Goal: Navigation & Orientation: Go to known website

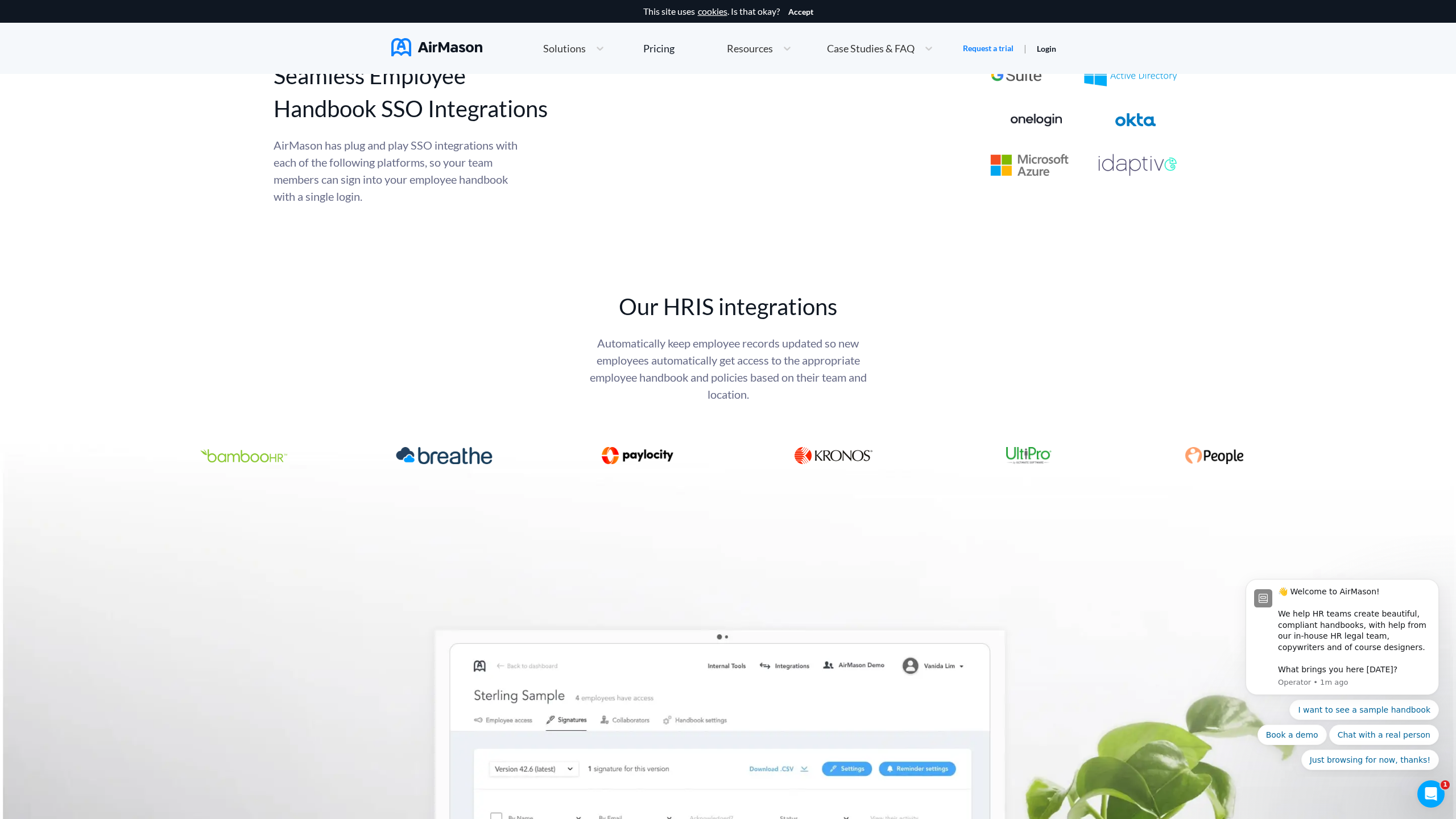
scroll to position [6251, 0]
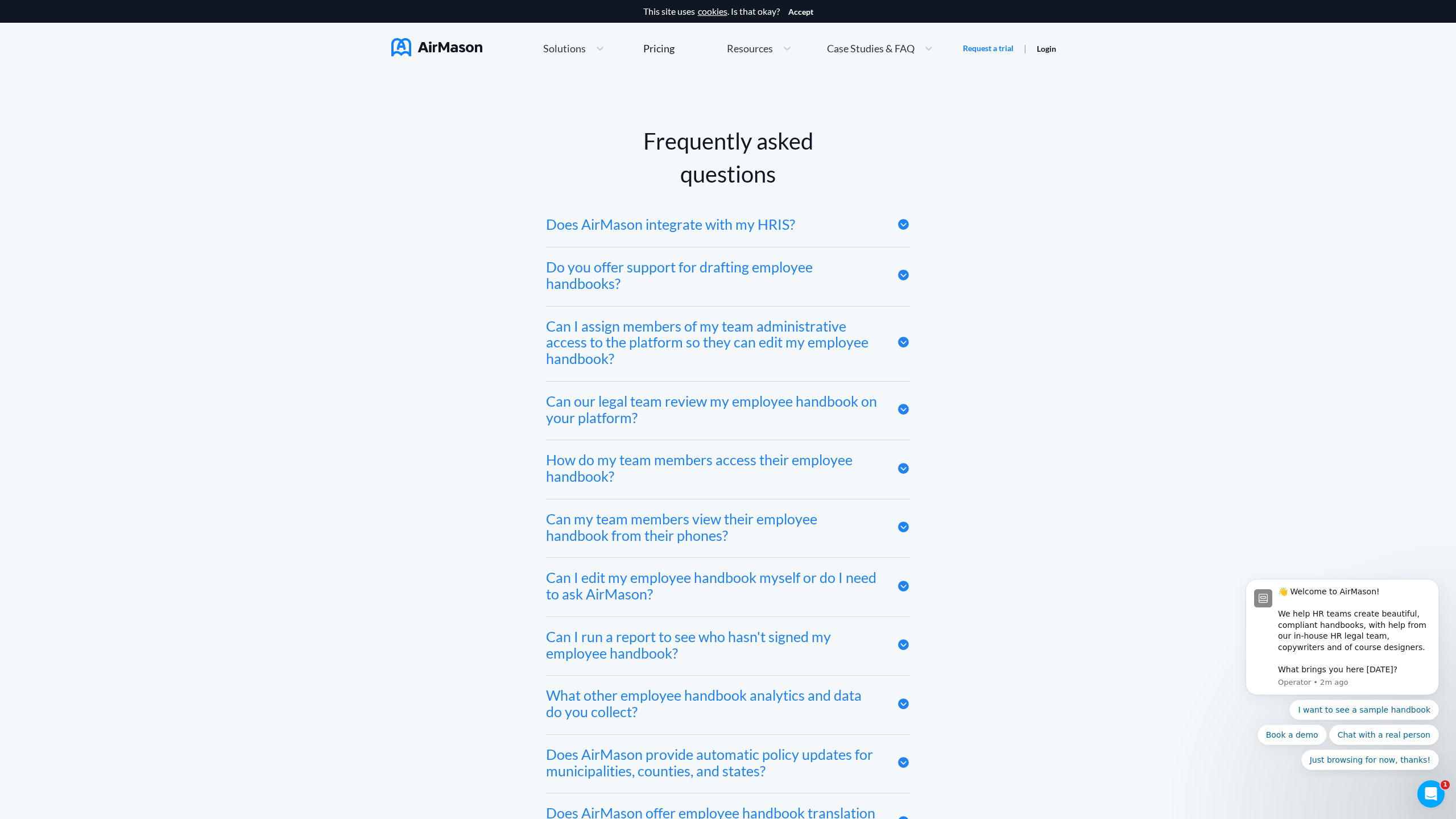
scroll to position [6251, 0]
